Goal: Transaction & Acquisition: Purchase product/service

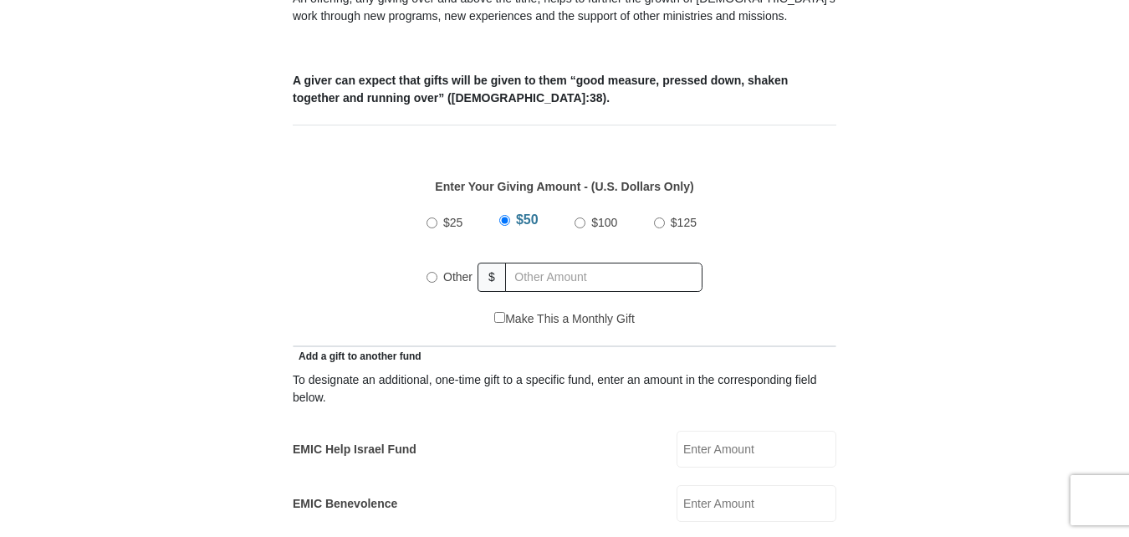
scroll to position [669, 0]
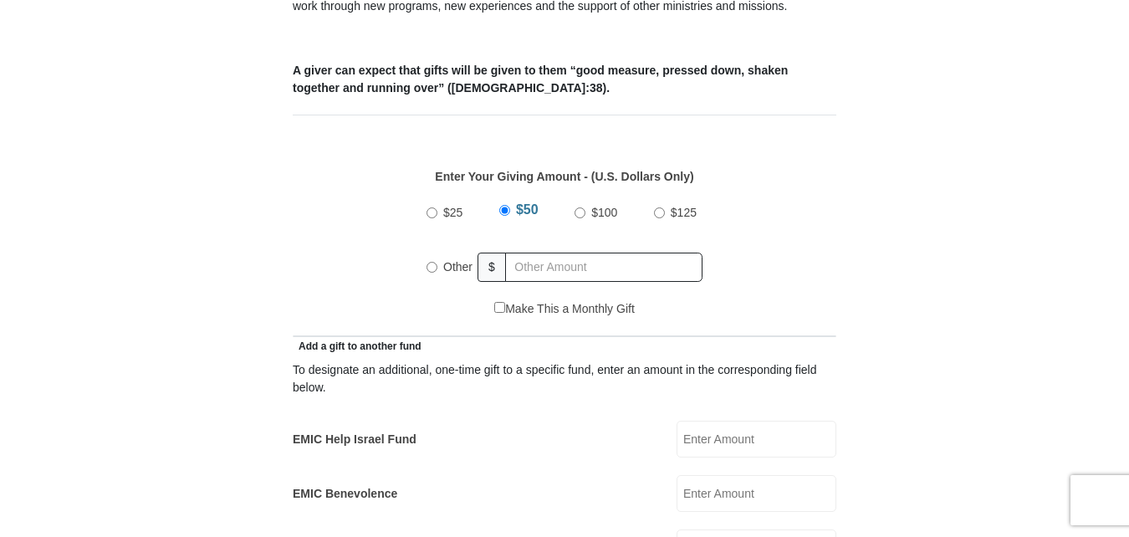
drag, startPoint x: 658, startPoint y: 190, endPoint x: 649, endPoint y: 221, distance: 32.3
click at [657, 207] on input "$125" at bounding box center [659, 212] width 11 height 11
radio input "true"
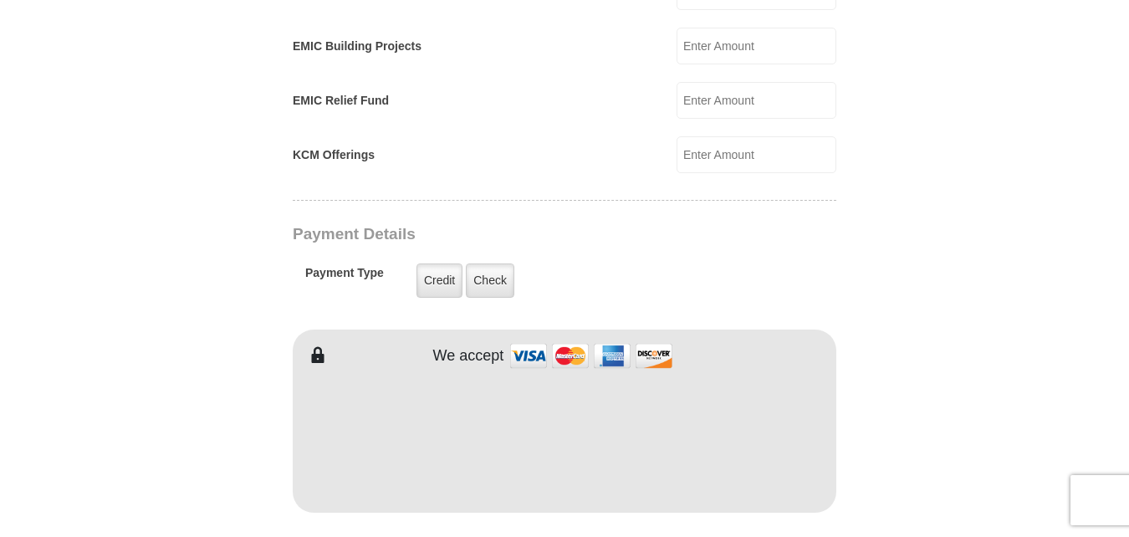
scroll to position [1422, 0]
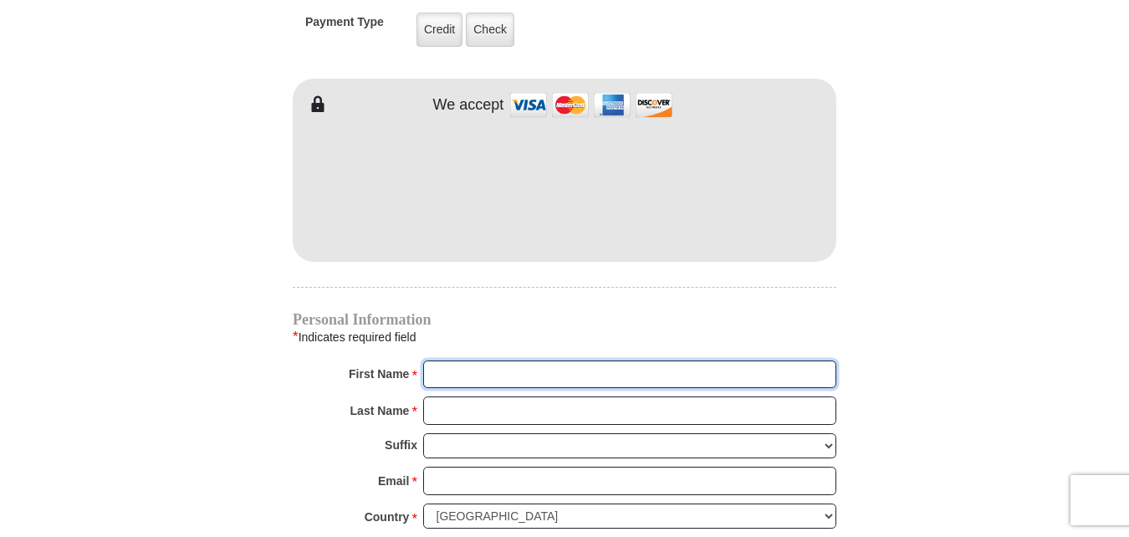
click at [532, 360] on input "First Name *" at bounding box center [629, 374] width 413 height 28
type input "Barbara"
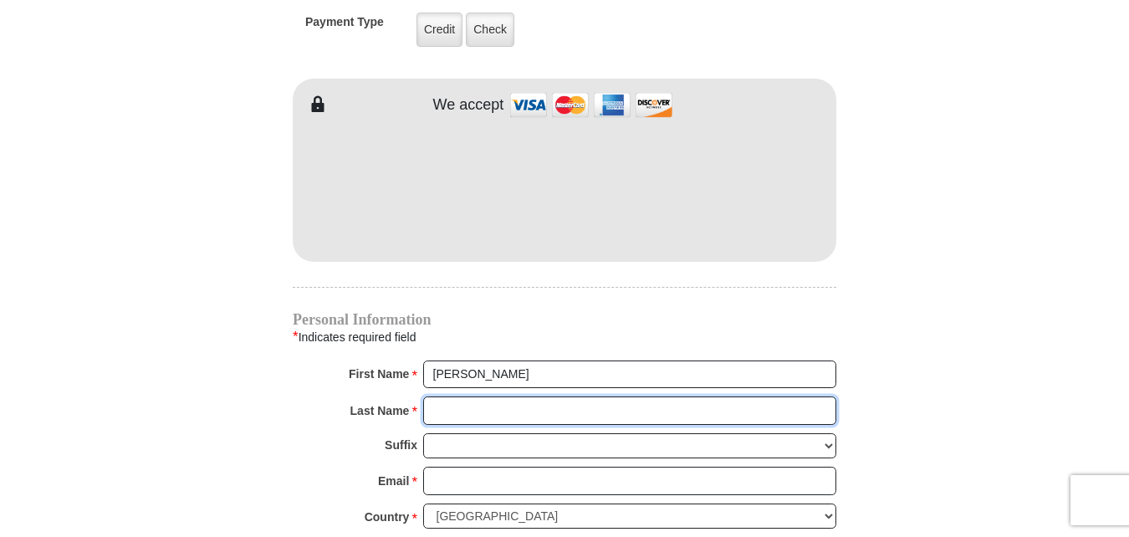
type input "Richardson"
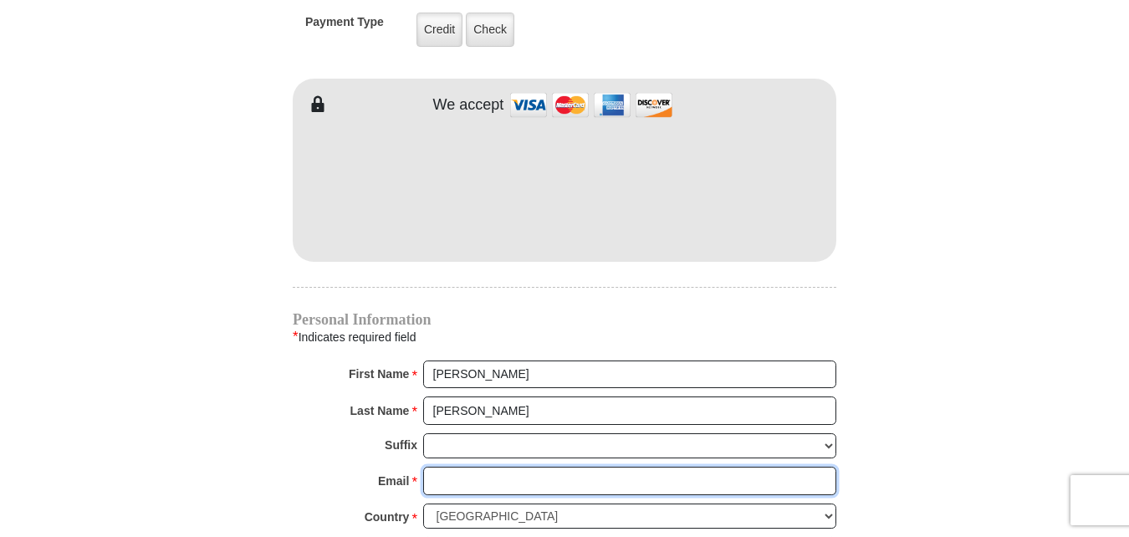
type input "foreverfaithful421@gmail.com"
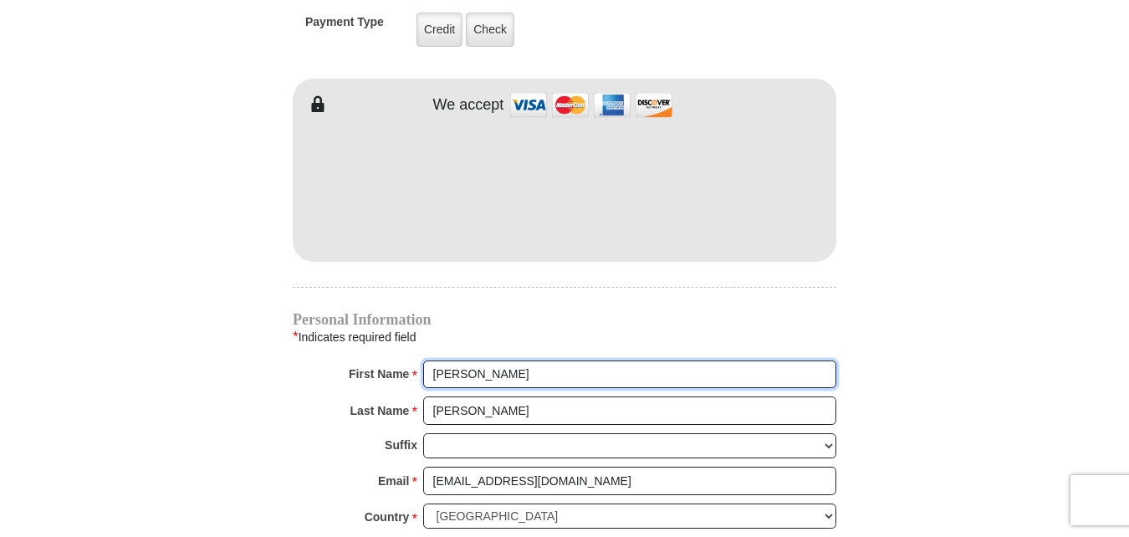
radio input "true"
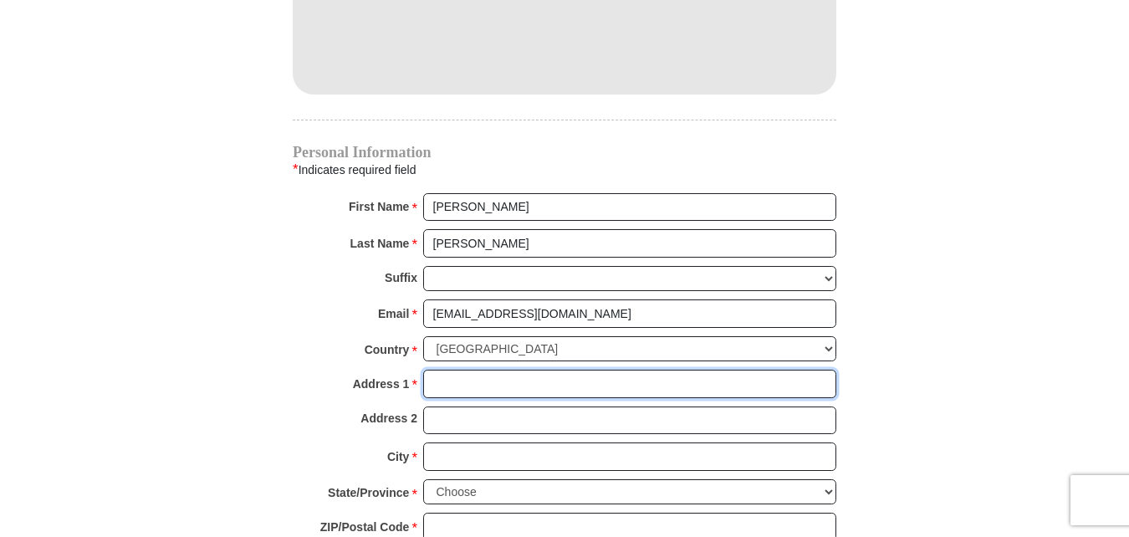
click at [491, 370] on input "Address 1 *" at bounding box center [629, 384] width 413 height 28
type input "12518 W Perishing St"
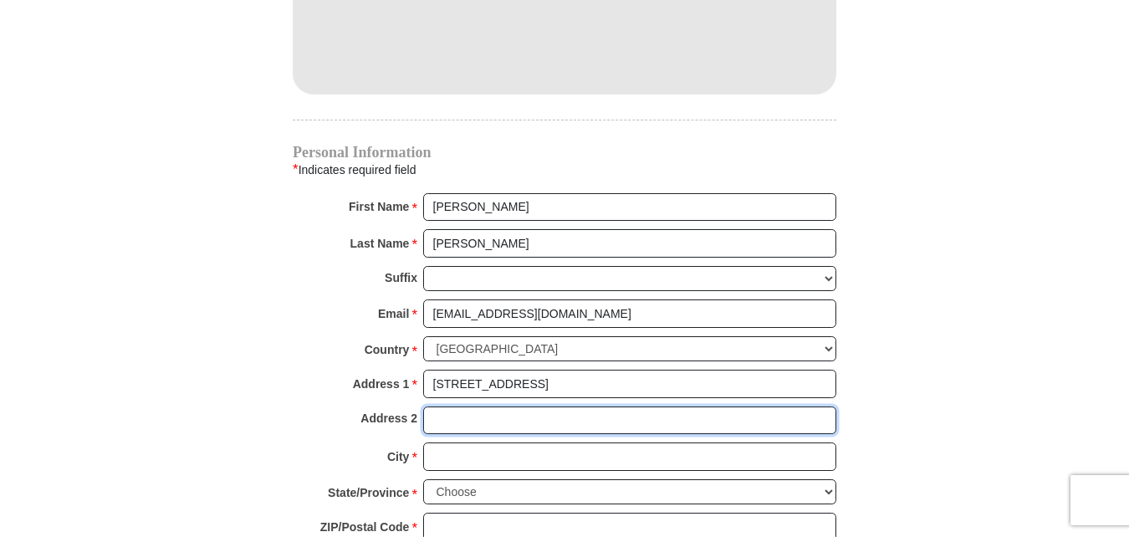
type input "El Mirage"
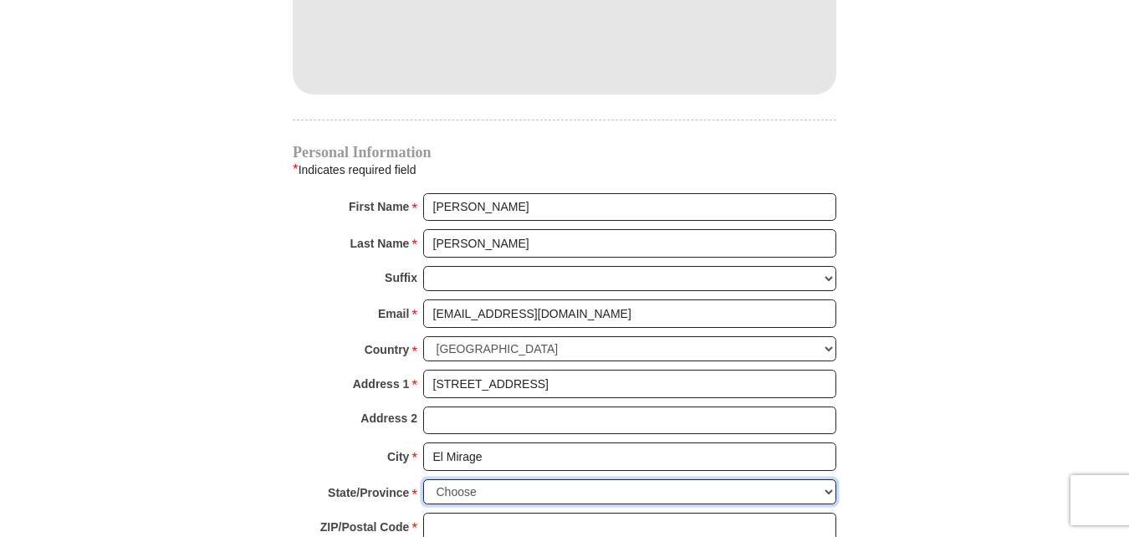
select select "AZ"
type input "85335"
type input "6237766092"
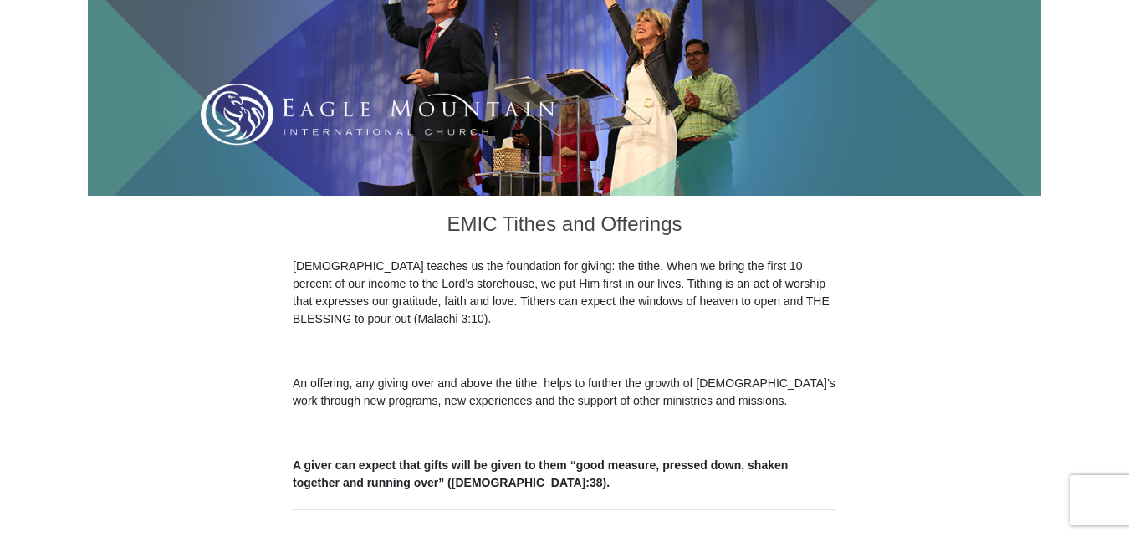
scroll to position [502, 0]
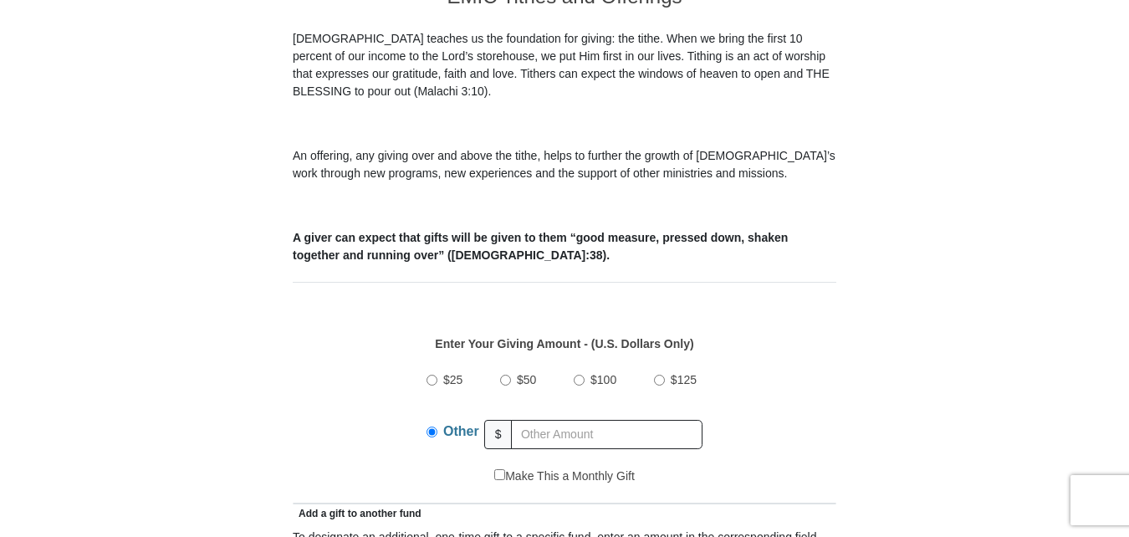
click at [658, 375] on input "$125" at bounding box center [659, 380] width 11 height 11
radio input "true"
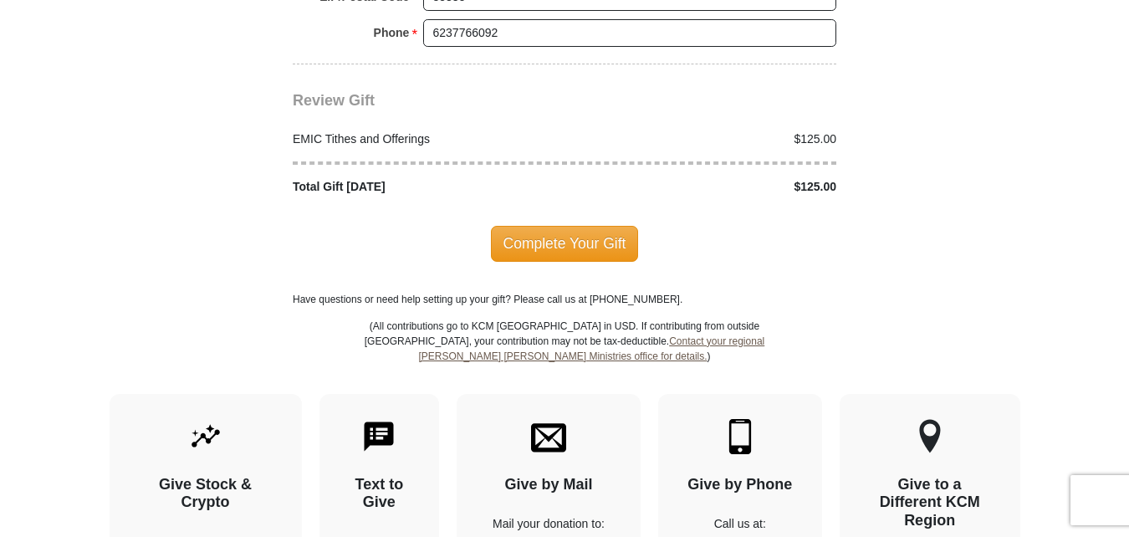
scroll to position [2174, 0]
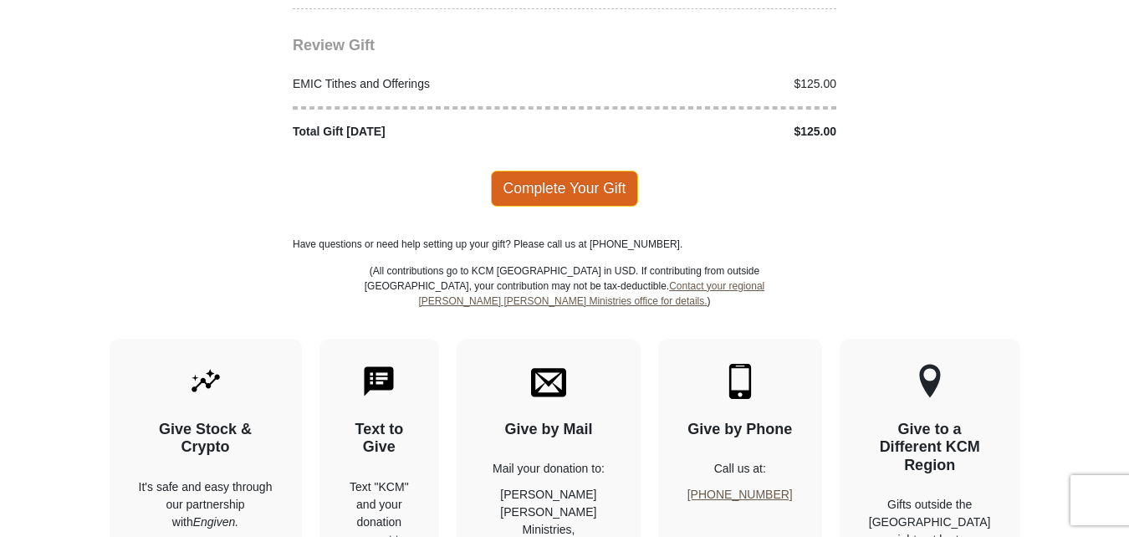
click at [568, 171] on span "Complete Your Gift" at bounding box center [565, 188] width 148 height 35
